Goal: Find specific page/section: Find specific page/section

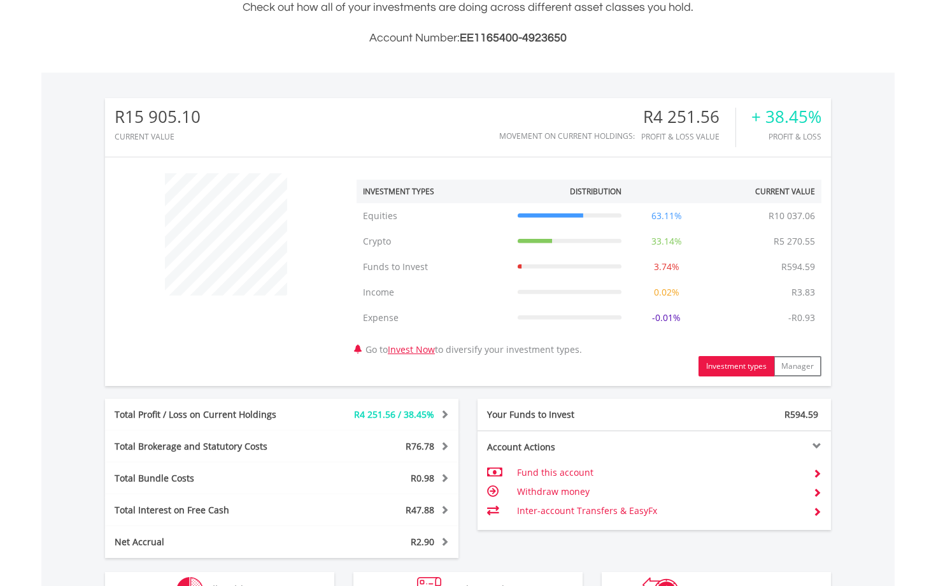
scroll to position [567, 0]
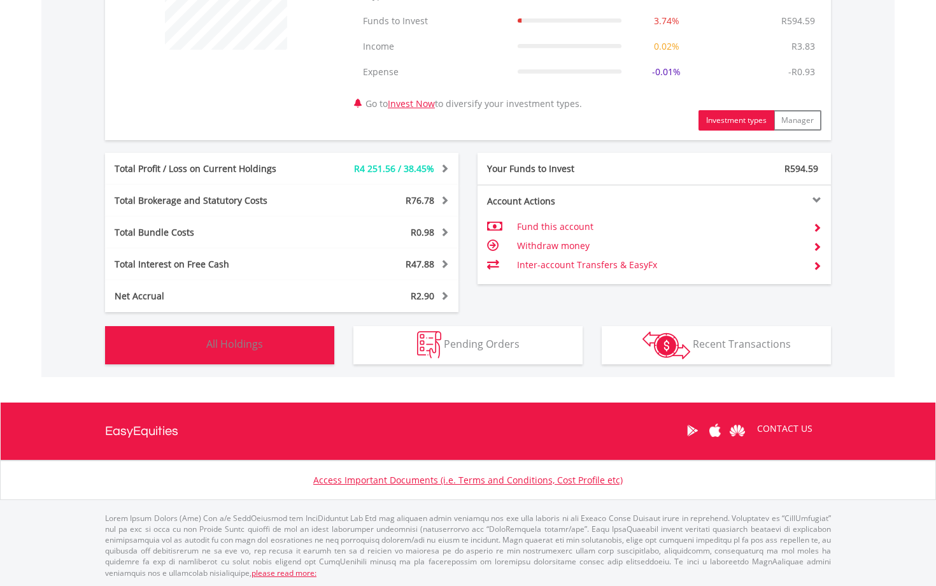
click at [275, 350] on button "Holdings All Holdings" at bounding box center [219, 345] width 229 height 38
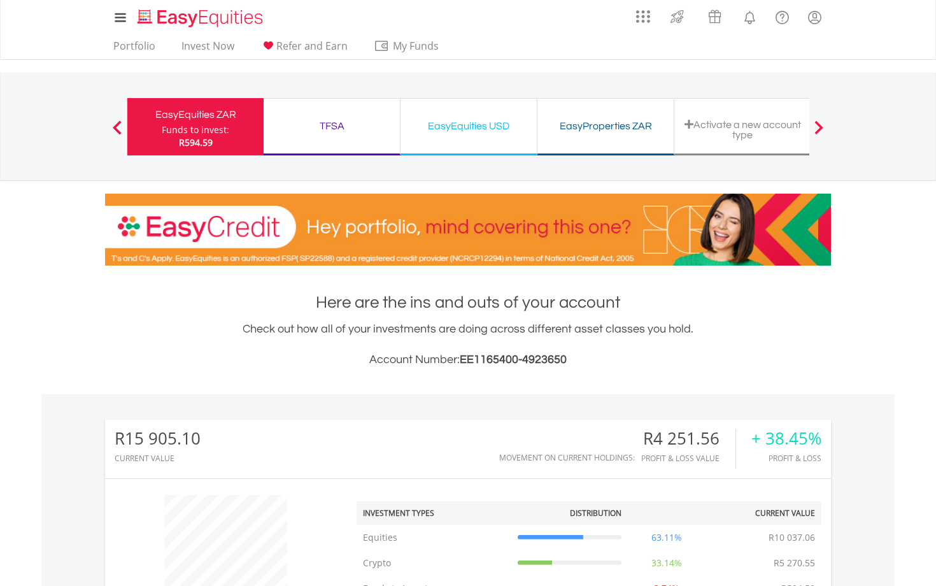
scroll to position [0, 0]
click at [464, 133] on div "EasyEquities USD" at bounding box center [468, 126] width 121 height 18
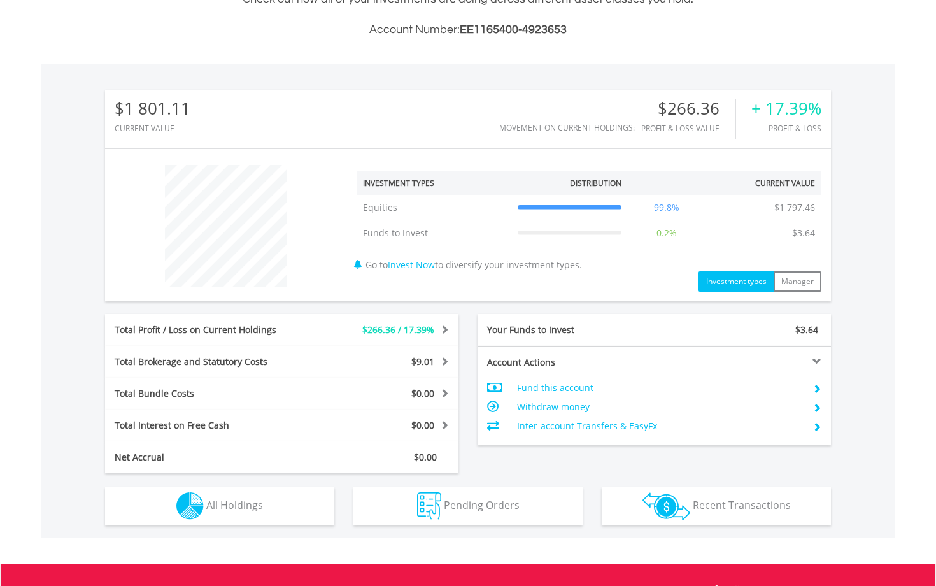
scroll to position [342, 0]
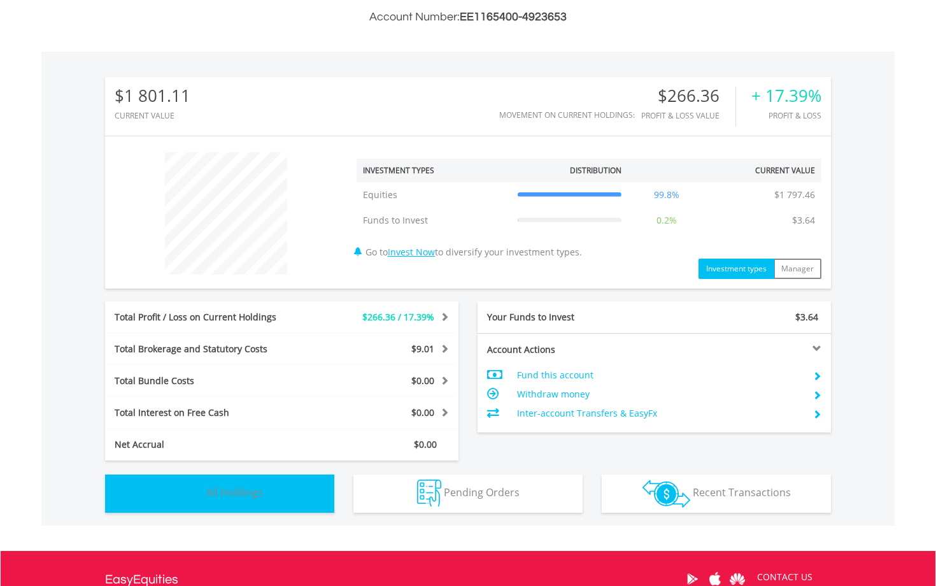
click at [241, 496] on span "All Holdings" at bounding box center [234, 492] width 57 height 14
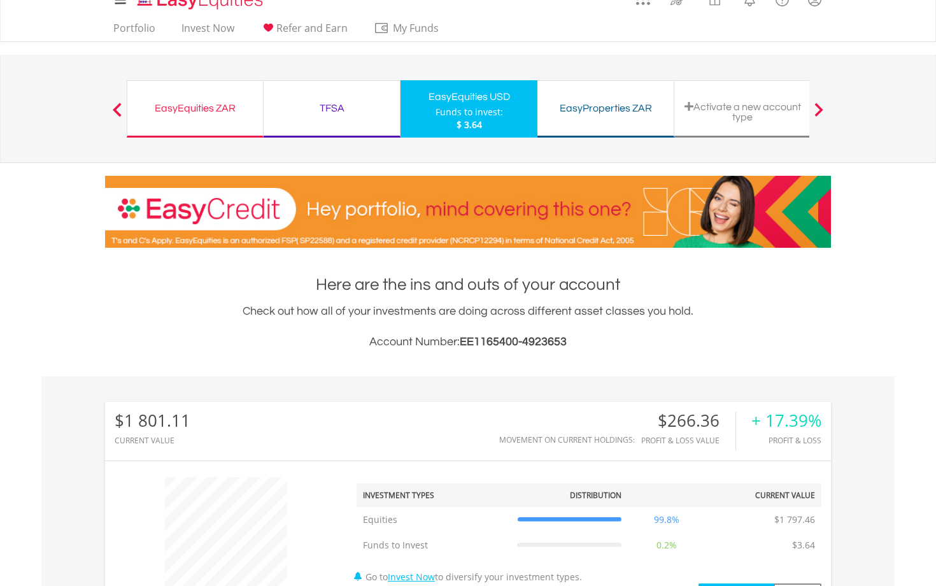
scroll to position [0, 0]
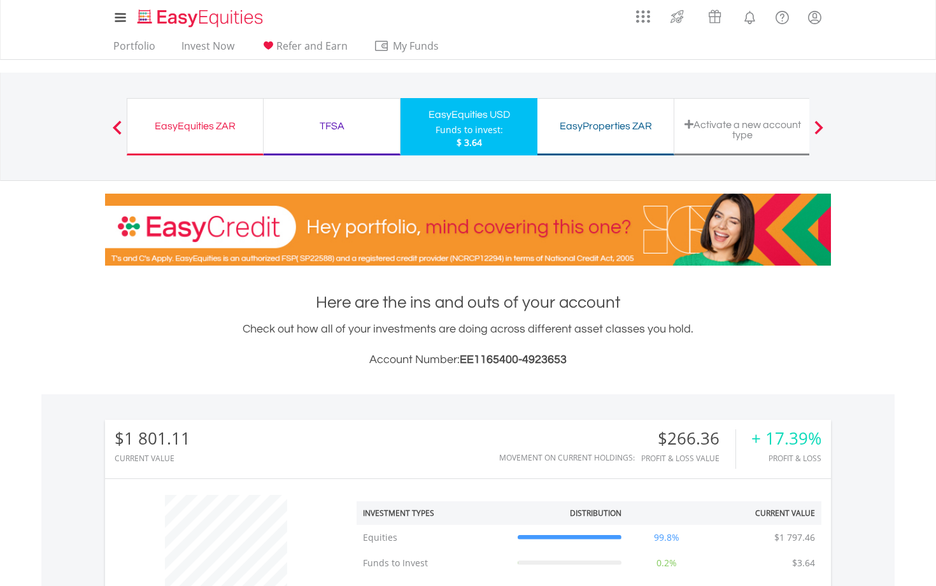
click at [200, 138] on div "EasyEquities ZAR Funds to invest: $ 3.64" at bounding box center [195, 126] width 137 height 57
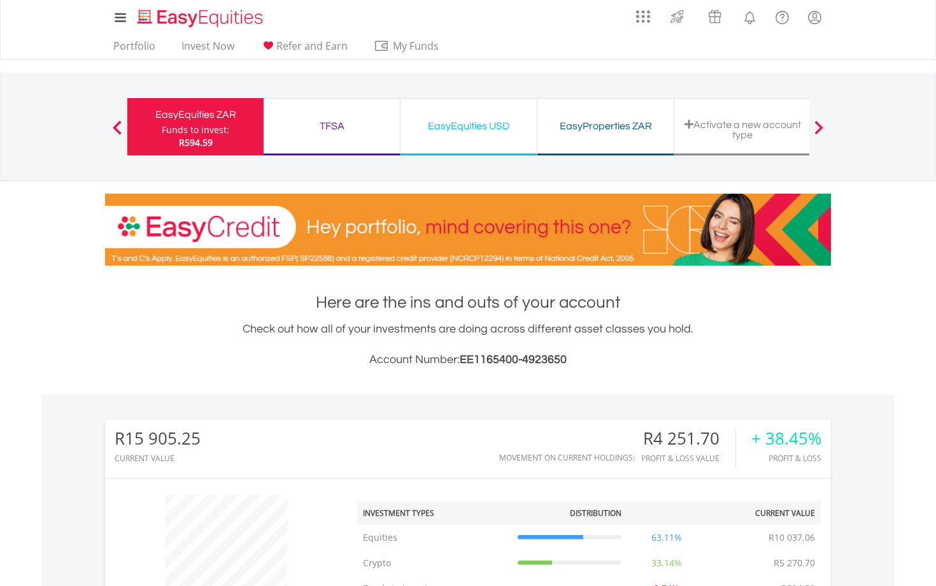
scroll to position [122, 242]
click at [118, 134] on div "EasyEquities ZAR Funds to invest: R594.59 TFSA Funds to invest: R594.59 EasyEqu…" at bounding box center [467, 127] width 745 height 108
click at [141, 46] on link "Portfolio" at bounding box center [134, 49] width 52 height 20
